Goal: Find specific page/section: Find specific page/section

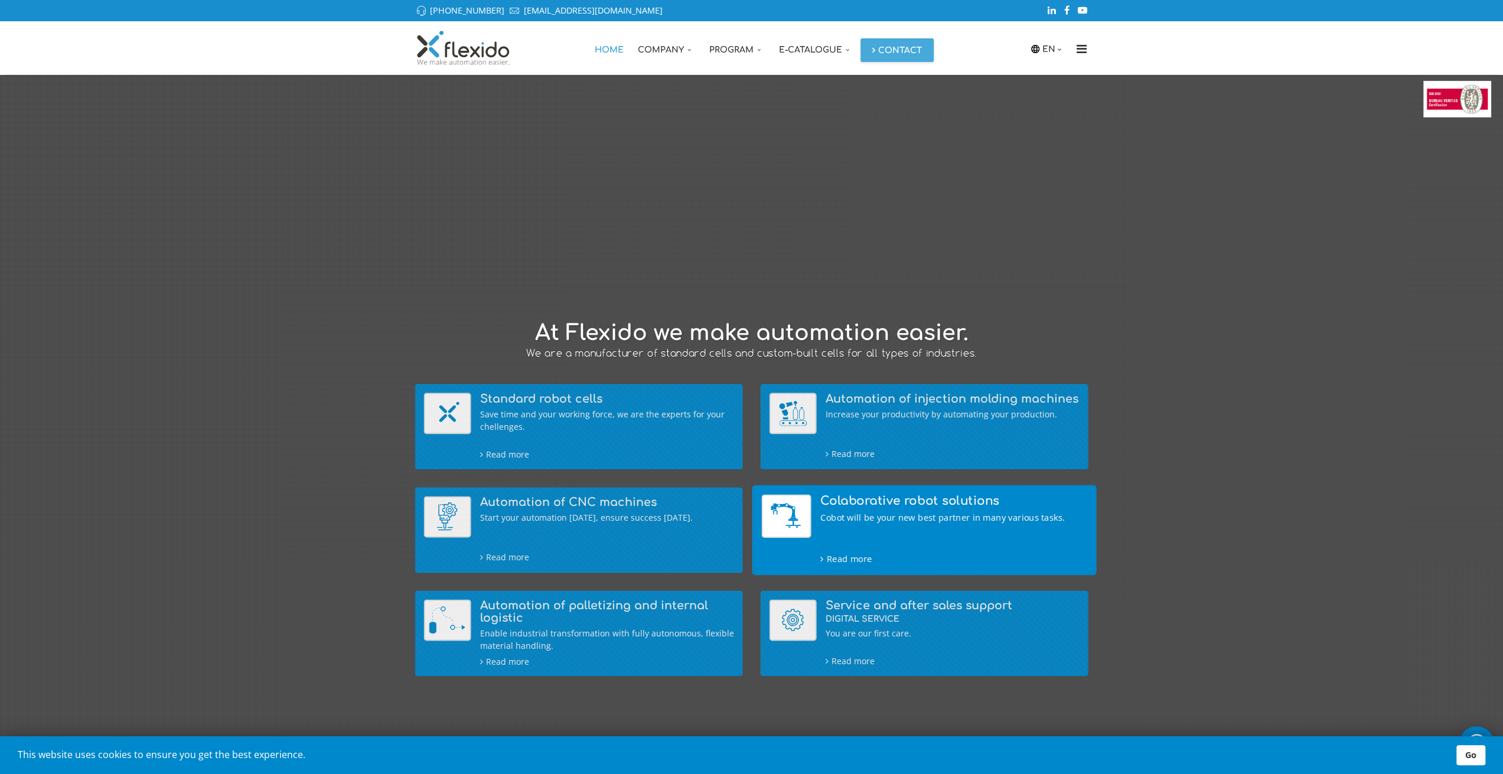
click at [798, 531] on img at bounding box center [786, 516] width 50 height 44
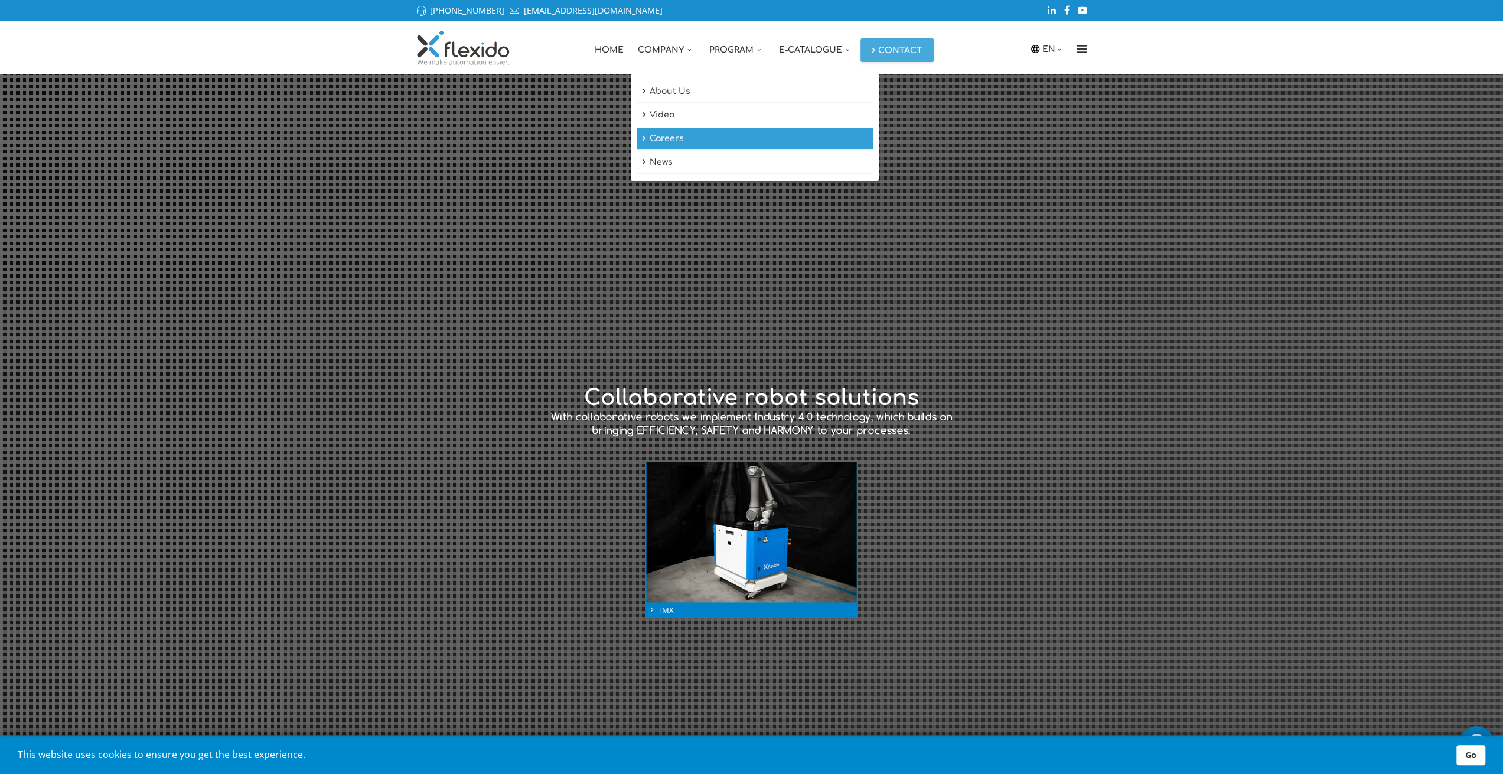
click at [672, 142] on link "Careers" at bounding box center [754, 139] width 236 height 22
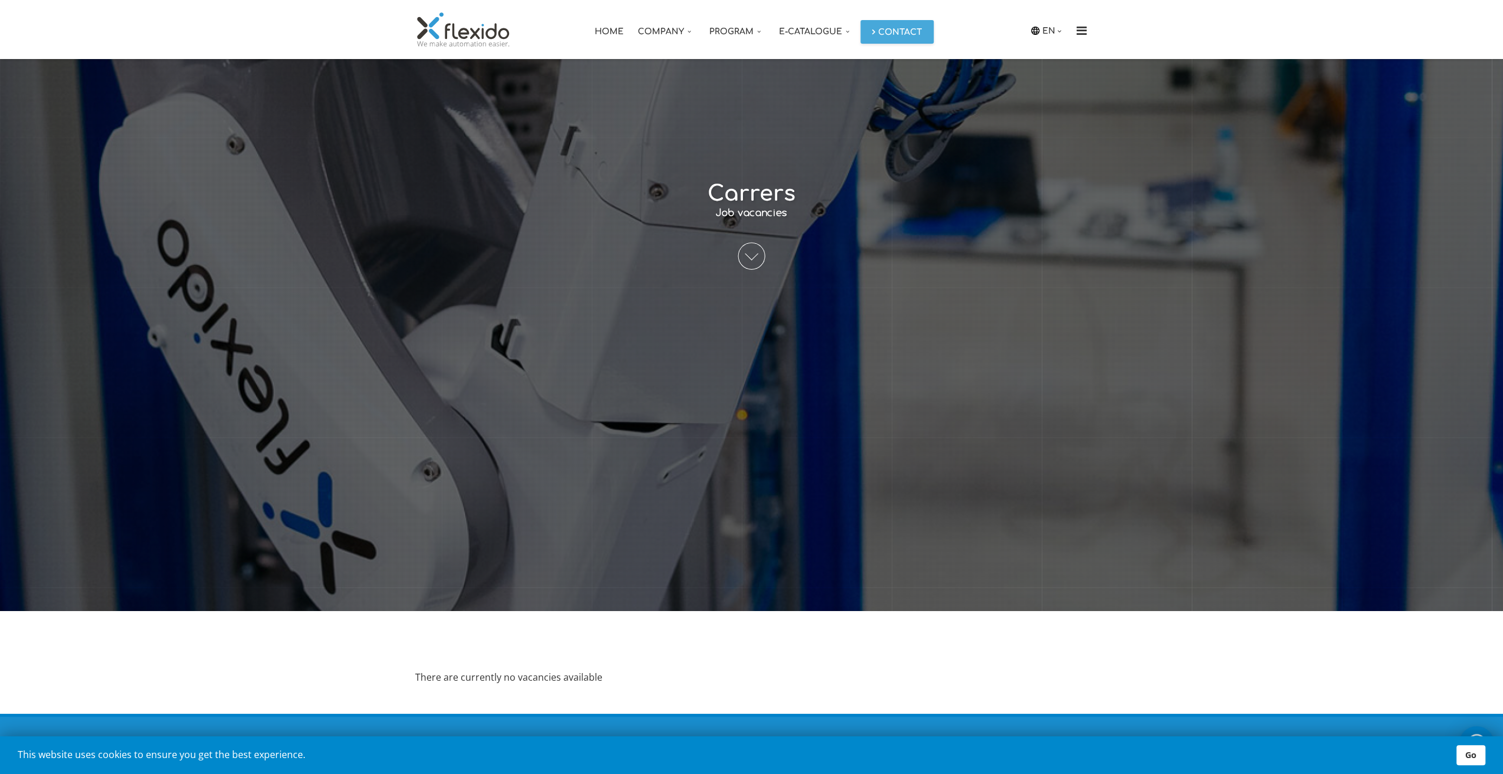
scroll to position [239, 0]
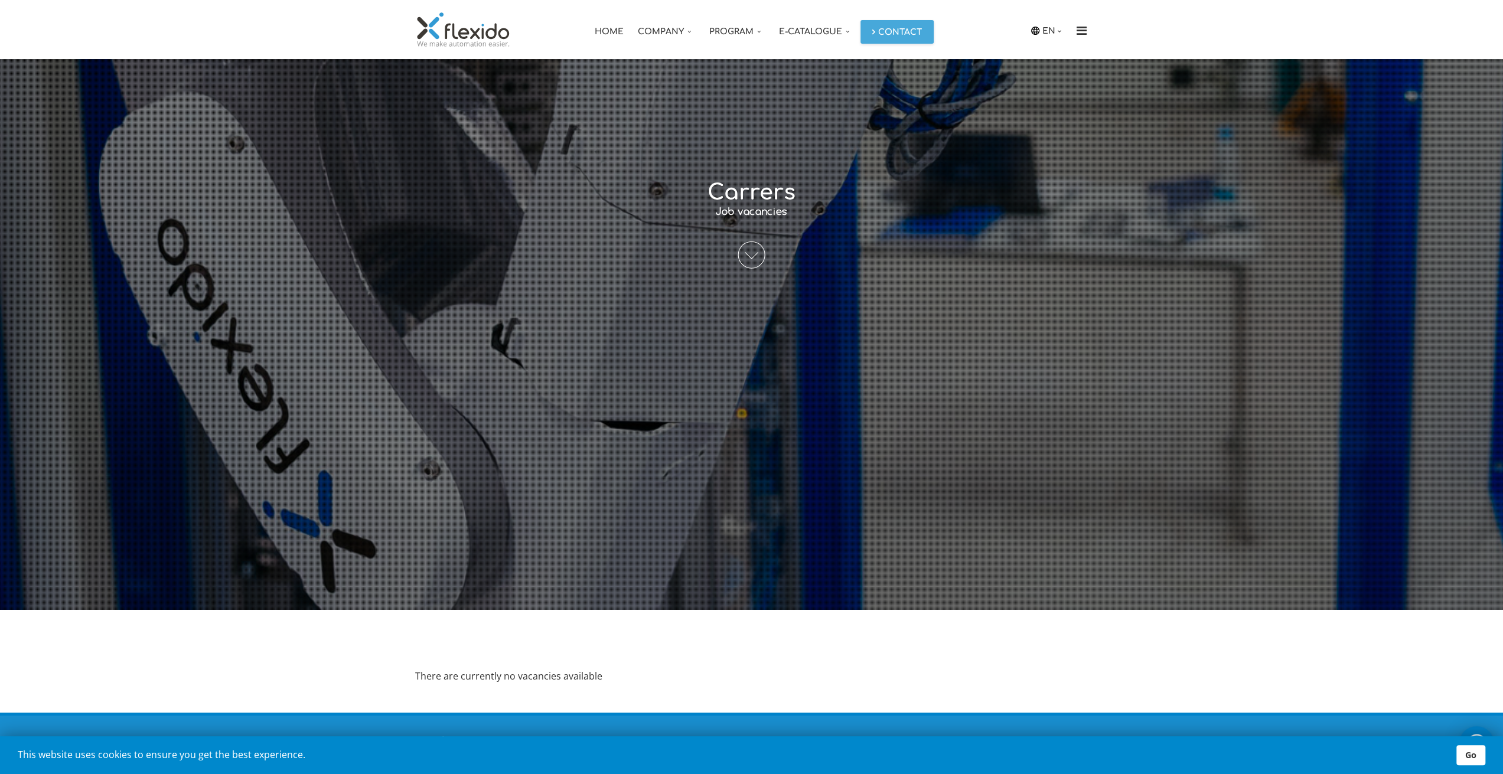
click at [746, 266] on span at bounding box center [751, 254] width 27 height 27
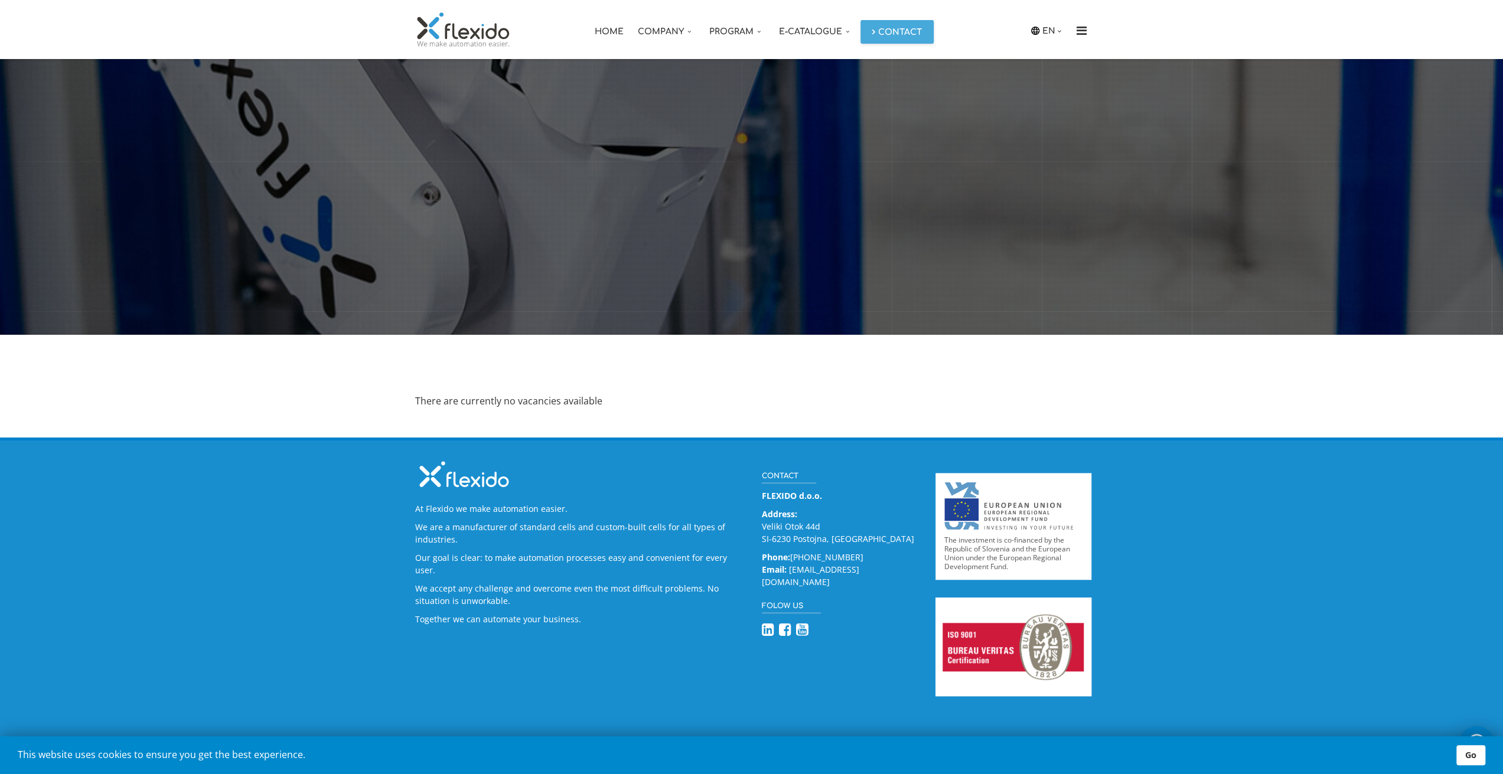
scroll to position [514, 0]
